Goal: Information Seeking & Learning: Learn about a topic

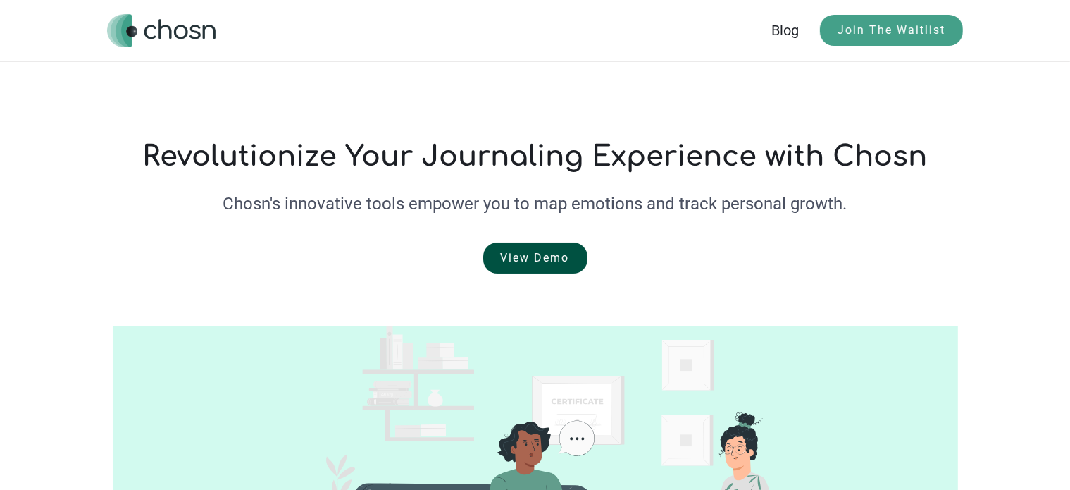
click at [519, 248] on link "View Demo" at bounding box center [535, 257] width 104 height 31
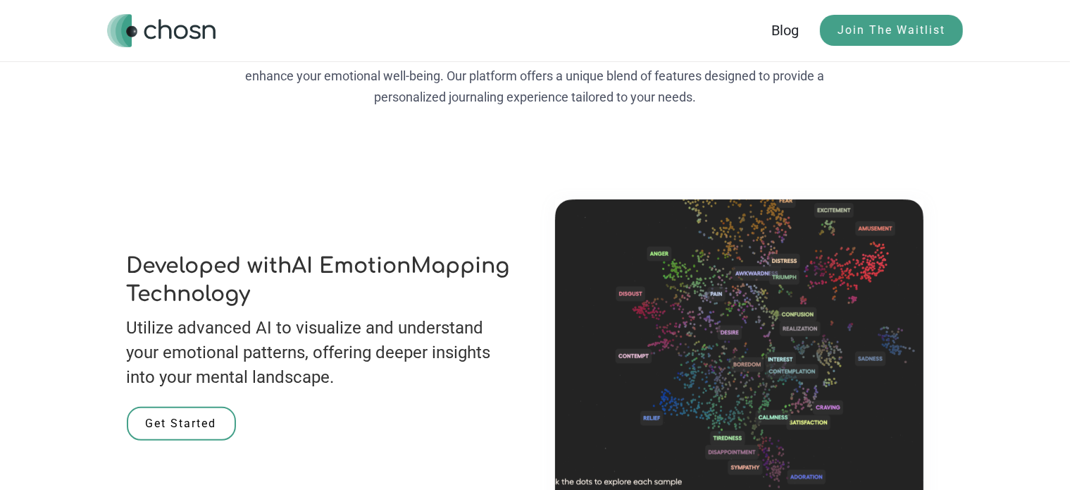
scroll to position [657, 0]
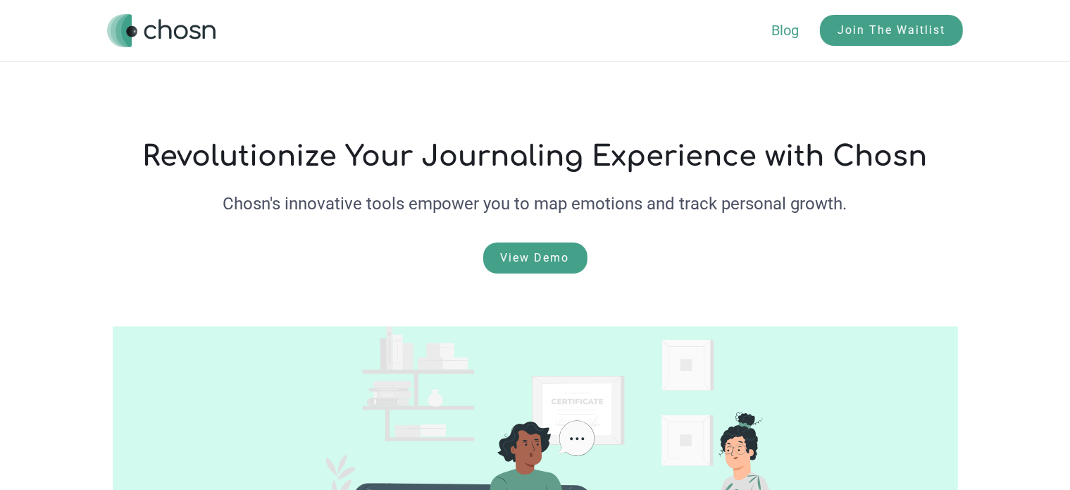
click at [777, 33] on link "Blog" at bounding box center [796, 30] width 49 height 17
click at [508, 271] on link "View Demo" at bounding box center [535, 257] width 104 height 31
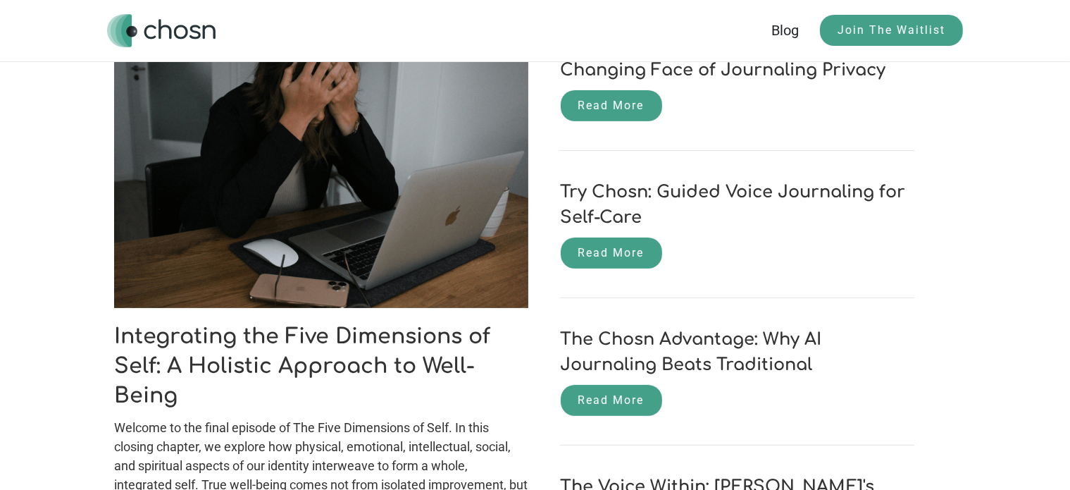
scroll to position [229, 0]
